Goal: Task Accomplishment & Management: Use online tool/utility

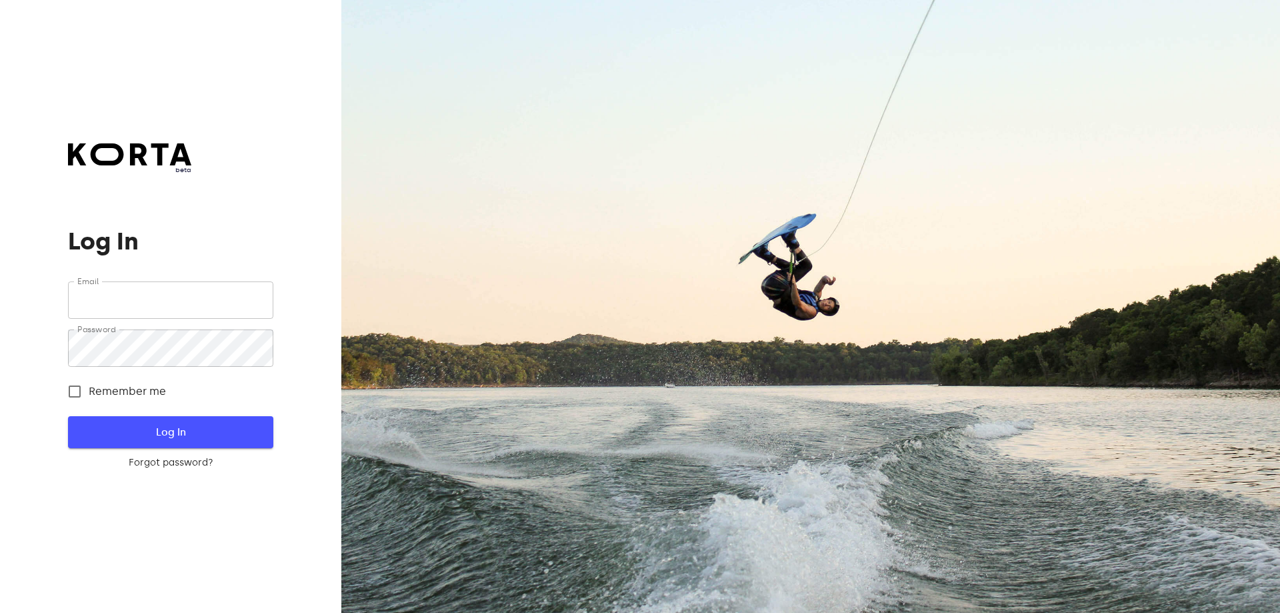
type input "[EMAIL_ADDRESS][DOMAIN_NAME]"
click at [173, 429] on span "Log In" at bounding box center [170, 431] width 162 height 17
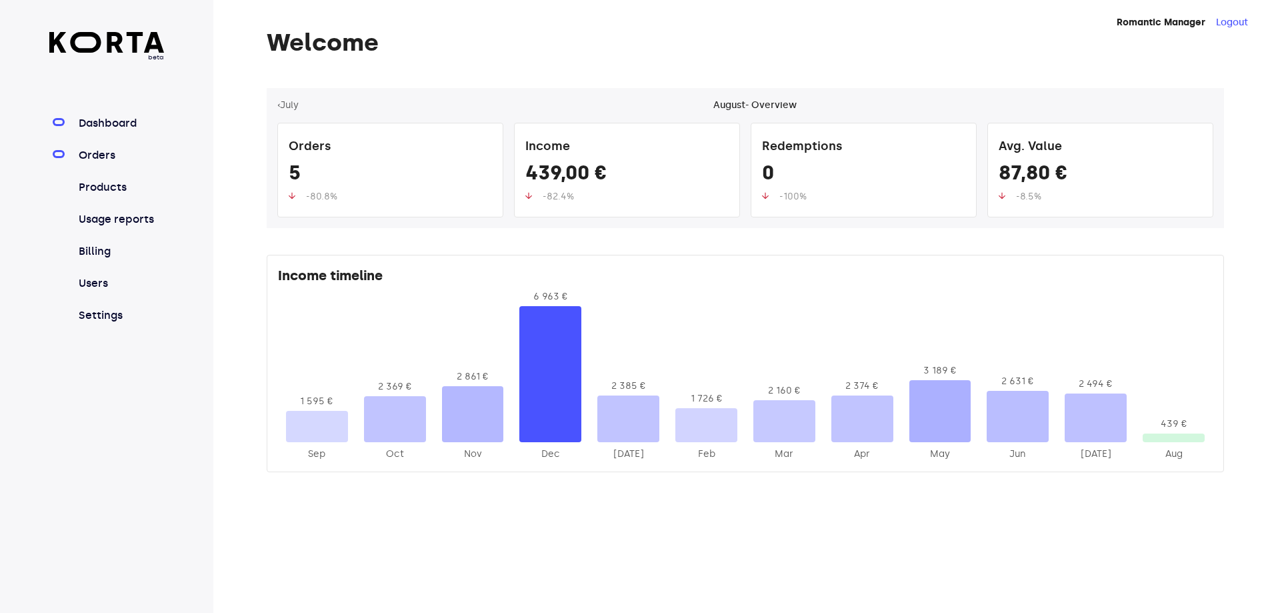
click at [87, 153] on link "Orders" at bounding box center [120, 155] width 89 height 16
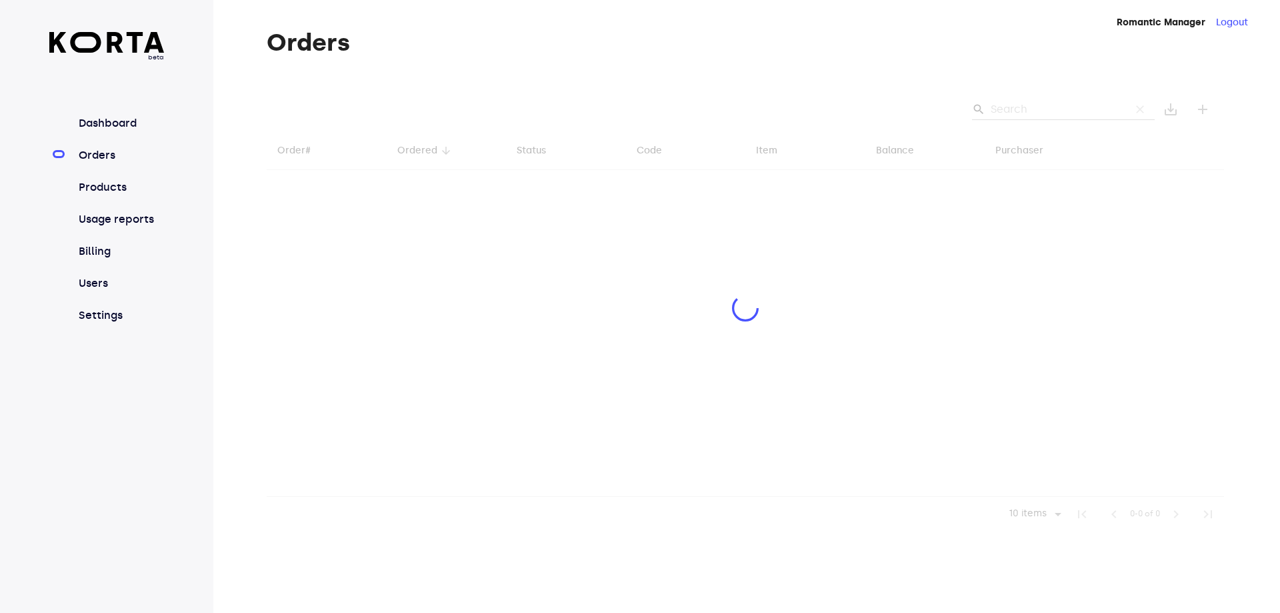
click at [1016, 107] on div at bounding box center [745, 309] width 957 height 443
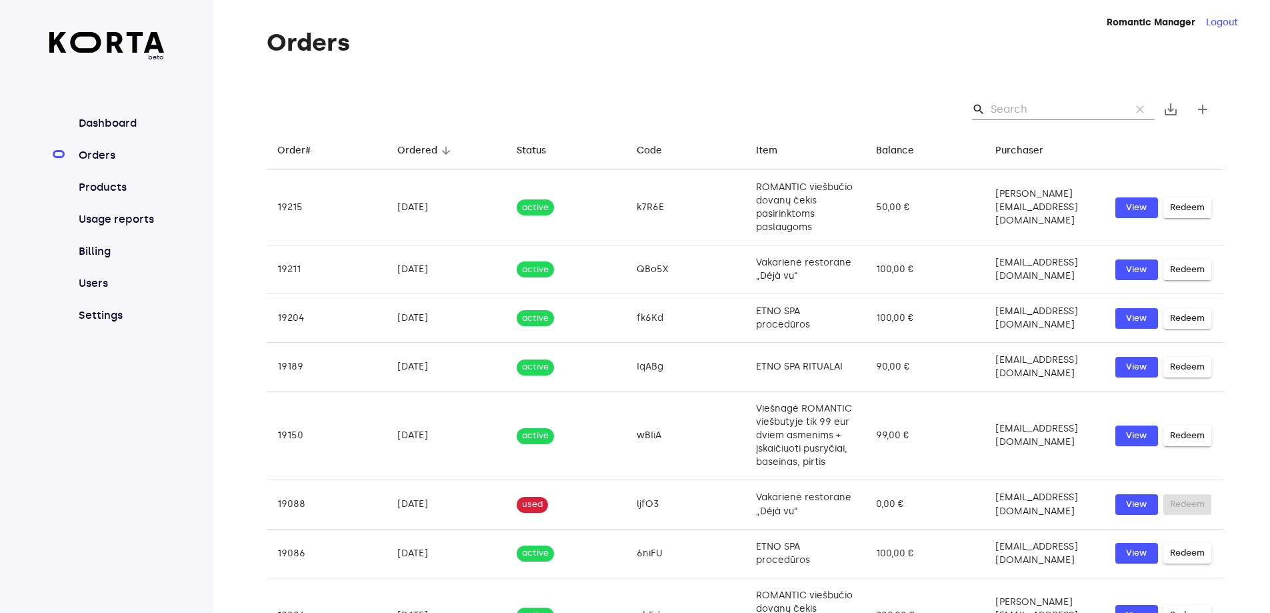
click at [1020, 109] on input "Search" at bounding box center [1054, 109] width 129 height 21
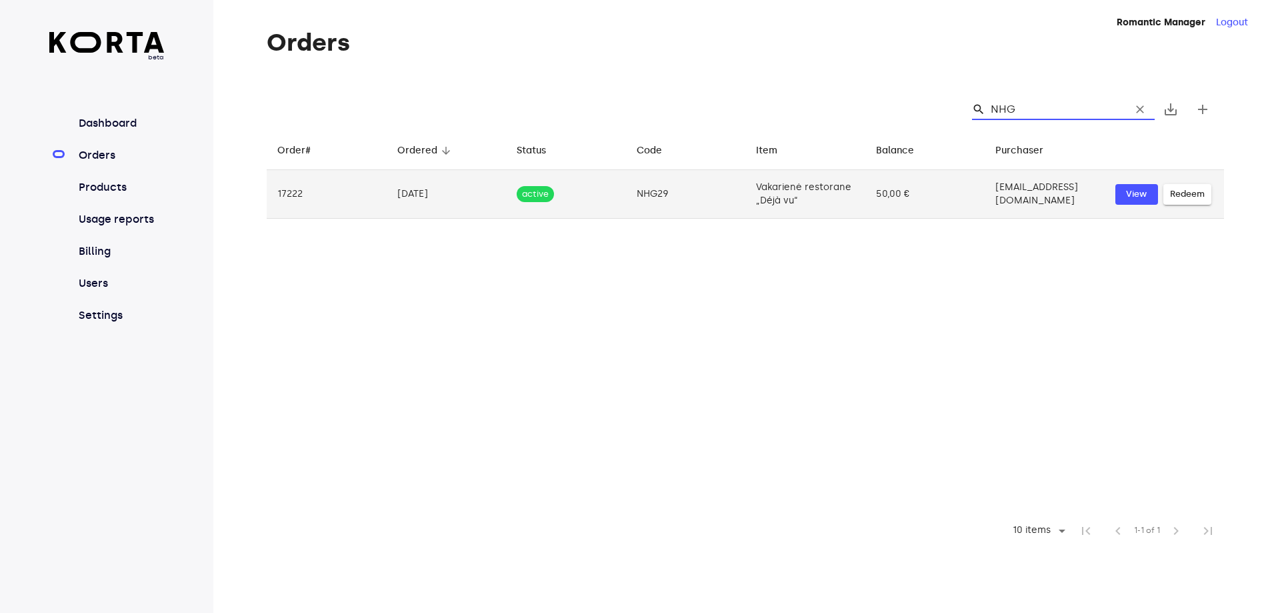
type input "NHG"
click at [1179, 193] on span "Redeem" at bounding box center [1187, 194] width 35 height 15
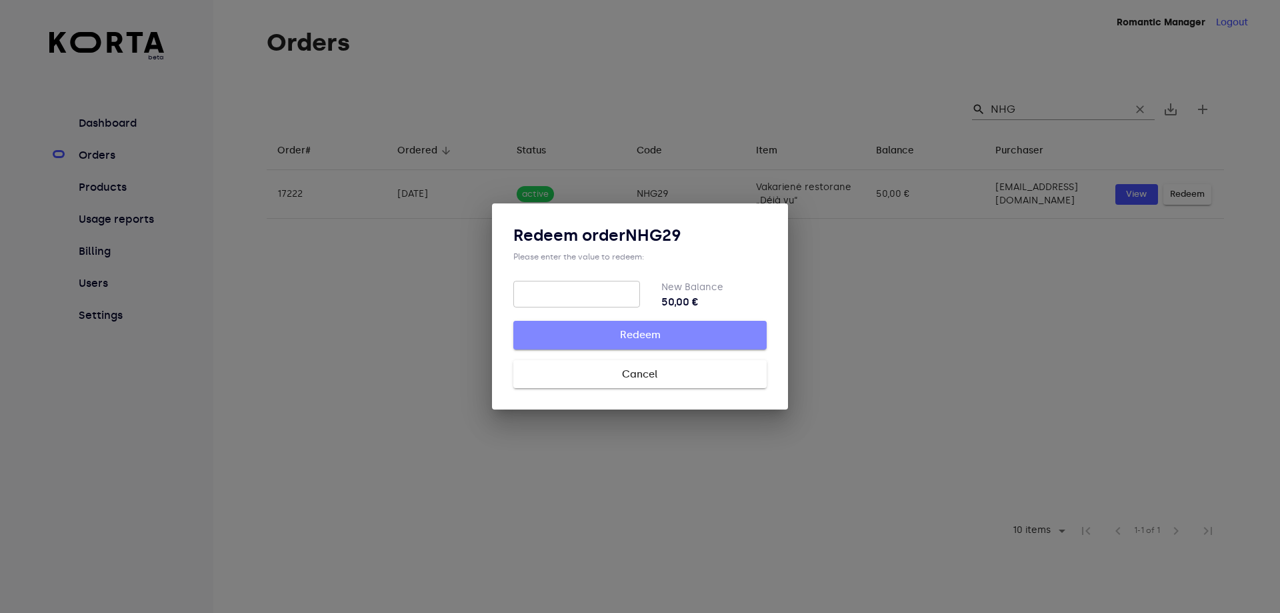
click at [636, 338] on span "Redeem" at bounding box center [640, 334] width 211 height 17
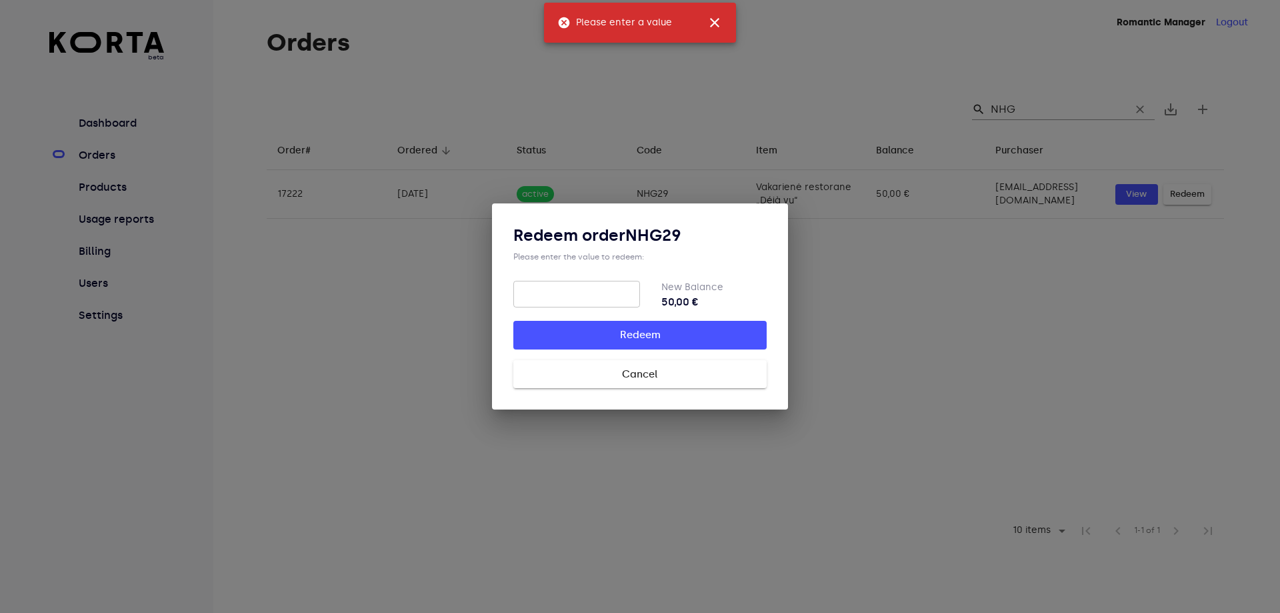
click at [618, 293] on input "number" at bounding box center [576, 294] width 127 height 27
click at [659, 379] on span "Cancel" at bounding box center [640, 373] width 211 height 17
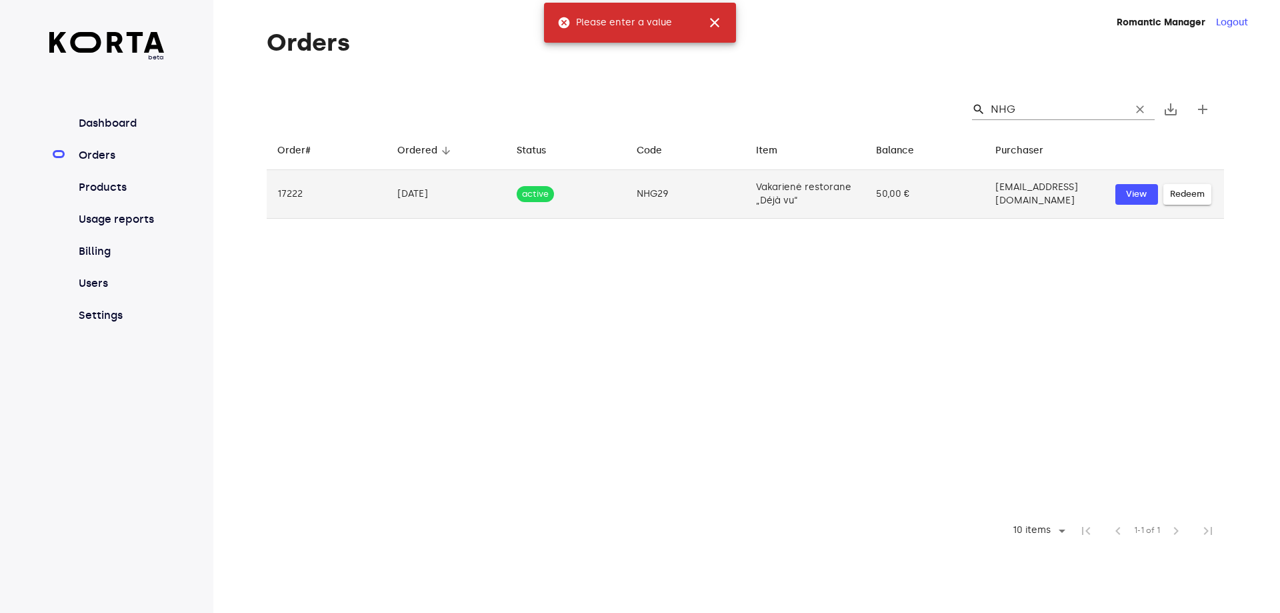
click at [607, 197] on td "active" at bounding box center [566, 194] width 120 height 49
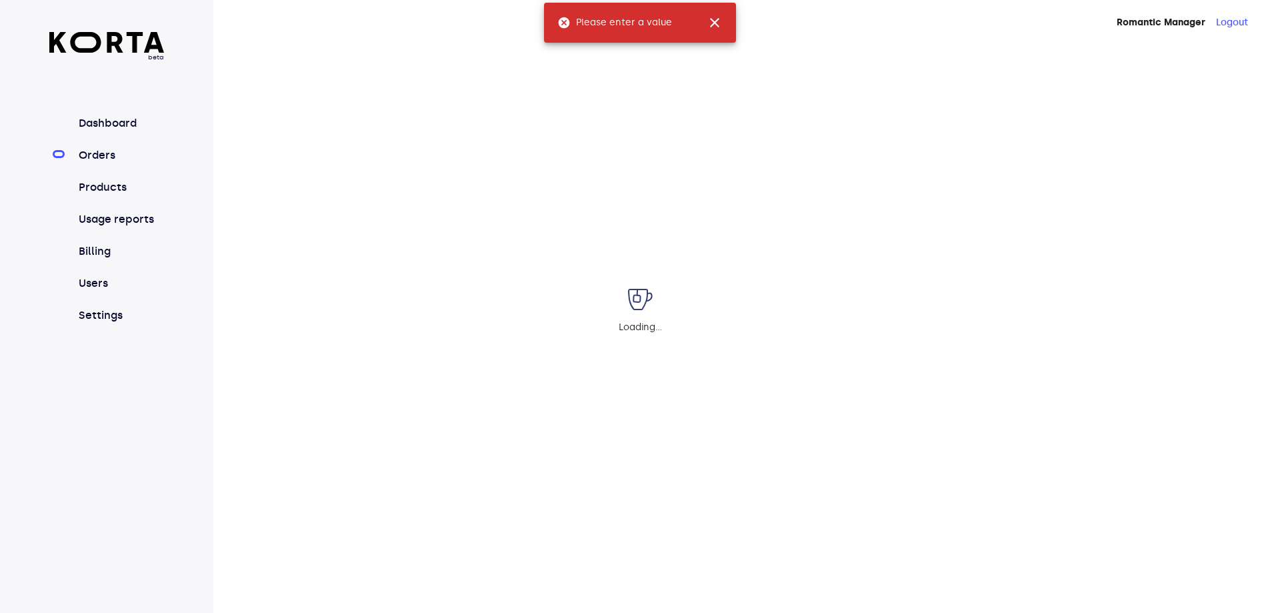
click at [607, 197] on div "Loading..." at bounding box center [640, 306] width 1280 height 613
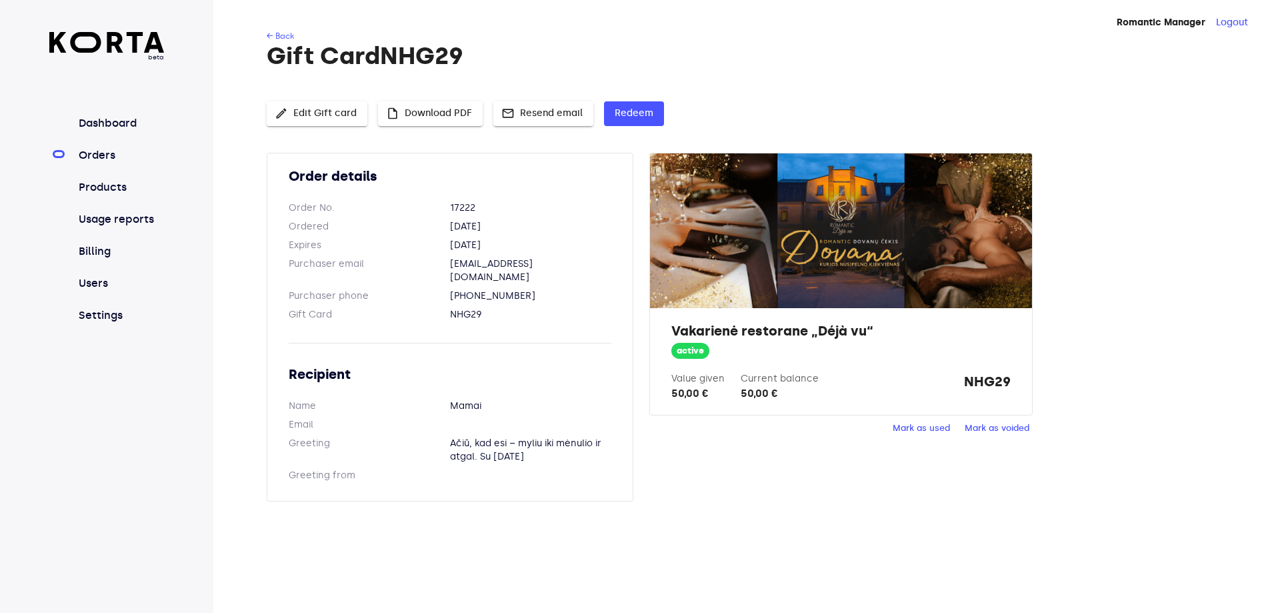
click at [938, 429] on span "Mark as used" at bounding box center [920, 428] width 57 height 15
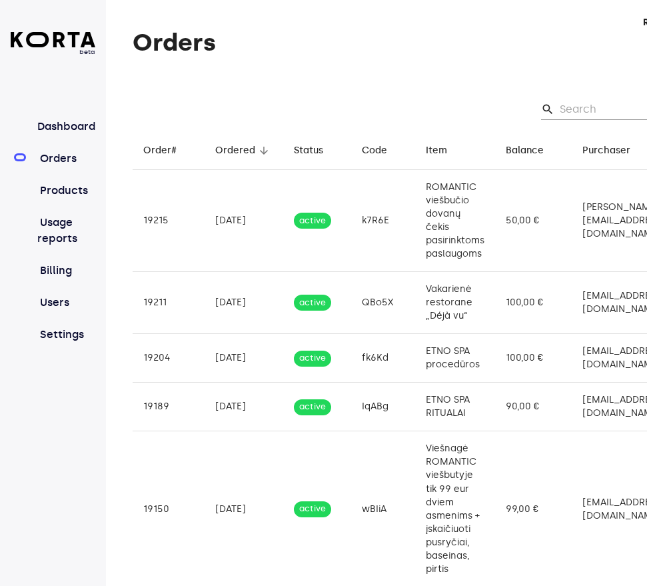
click at [468, 65] on div "Orders search clear save_alt add Order# arrow_downward Ordered arrow_downward S…" at bounding box center [456, 513] width 701 height 969
